Goal: Transaction & Acquisition: Download file/media

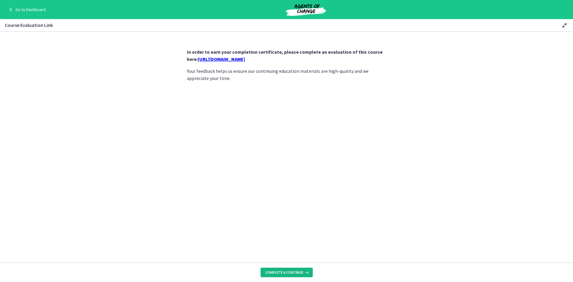
click at [277, 268] on button "Complete & continue" at bounding box center [286, 273] width 52 height 10
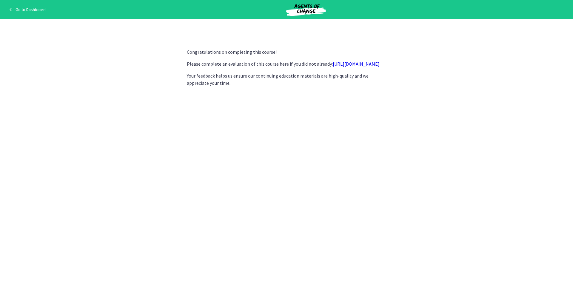
click at [333, 67] on link "https://forms.gle/QQFHE15KGtTmDCbo8" at bounding box center [356, 64] width 47 height 6
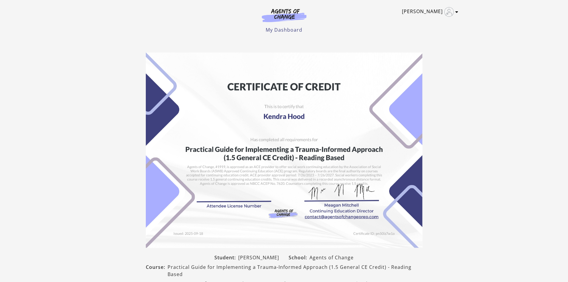
click at [429, 13] on link "[PERSON_NAME]" at bounding box center [428, 12] width 53 height 10
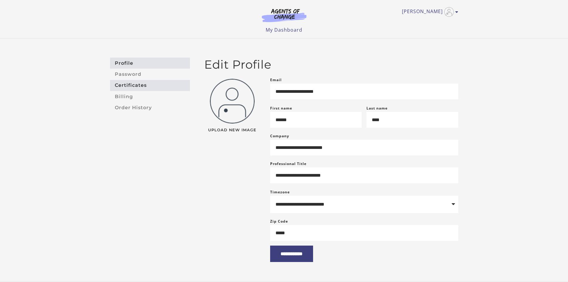
click at [121, 87] on link "Certificates" at bounding box center [150, 85] width 80 height 11
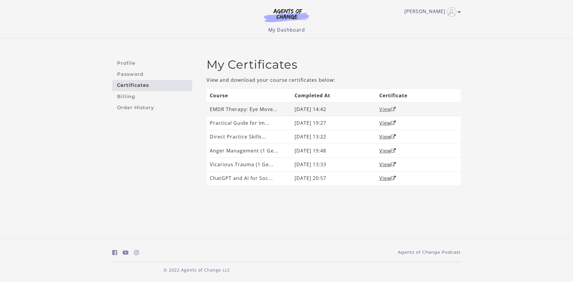
click at [382, 108] on link "View" at bounding box center [387, 109] width 17 height 7
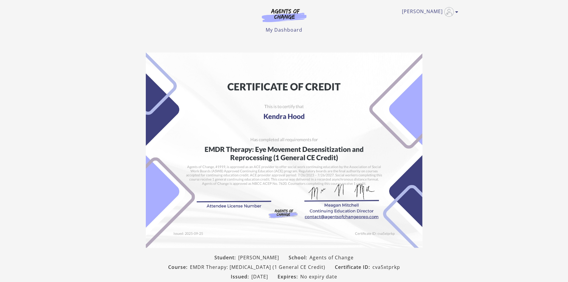
drag, startPoint x: 202, startPoint y: 100, endPoint x: 447, endPoint y: 32, distance: 254.3
click at [447, 32] on ul "My Dashboard My Account Support Sign Out" at bounding box center [284, 29] width 348 height 7
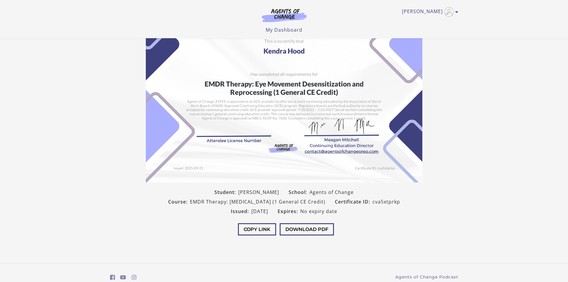
scroll to position [52, 0]
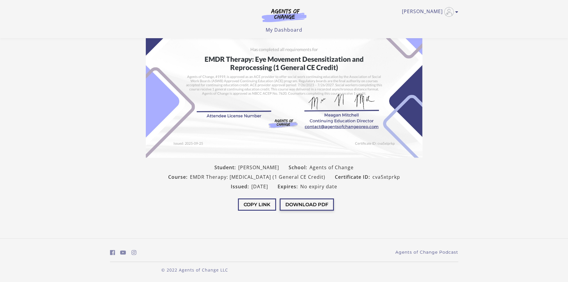
click at [308, 204] on button "Download PDF" at bounding box center [307, 204] width 54 height 12
click at [312, 204] on button "Download PDF" at bounding box center [307, 204] width 54 height 12
